Goal: Task Accomplishment & Management: Manage account settings

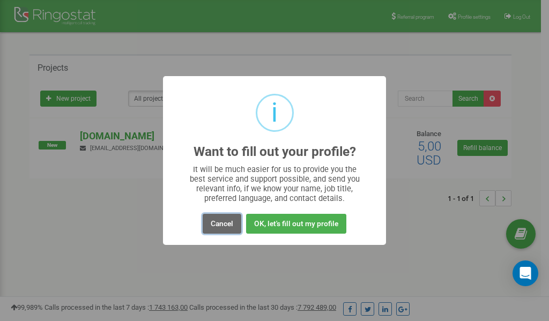
click at [223, 224] on button "Cancel" at bounding box center [221, 224] width 39 height 20
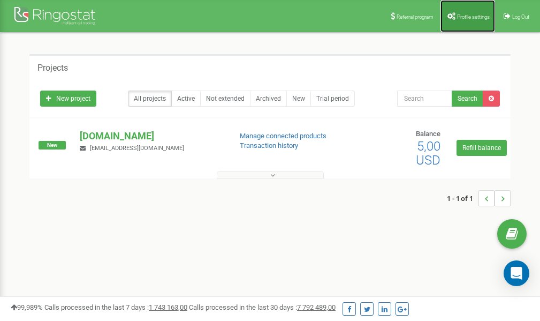
click at [460, 21] on link "Profile settings" at bounding box center [468, 16] width 55 height 32
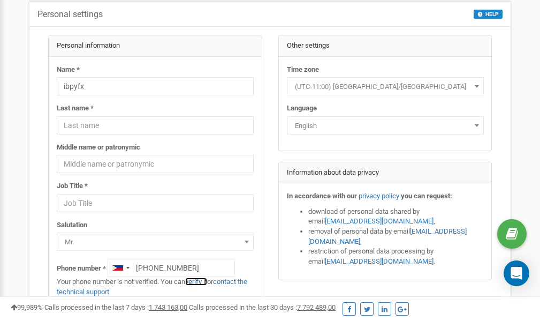
click at [198, 282] on link "verify it" at bounding box center [196, 281] width 22 height 8
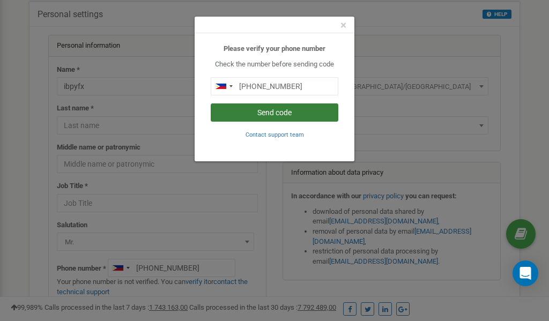
click at [287, 115] on button "Send code" at bounding box center [274, 112] width 127 height 18
